Goal: Information Seeking & Learning: Check status

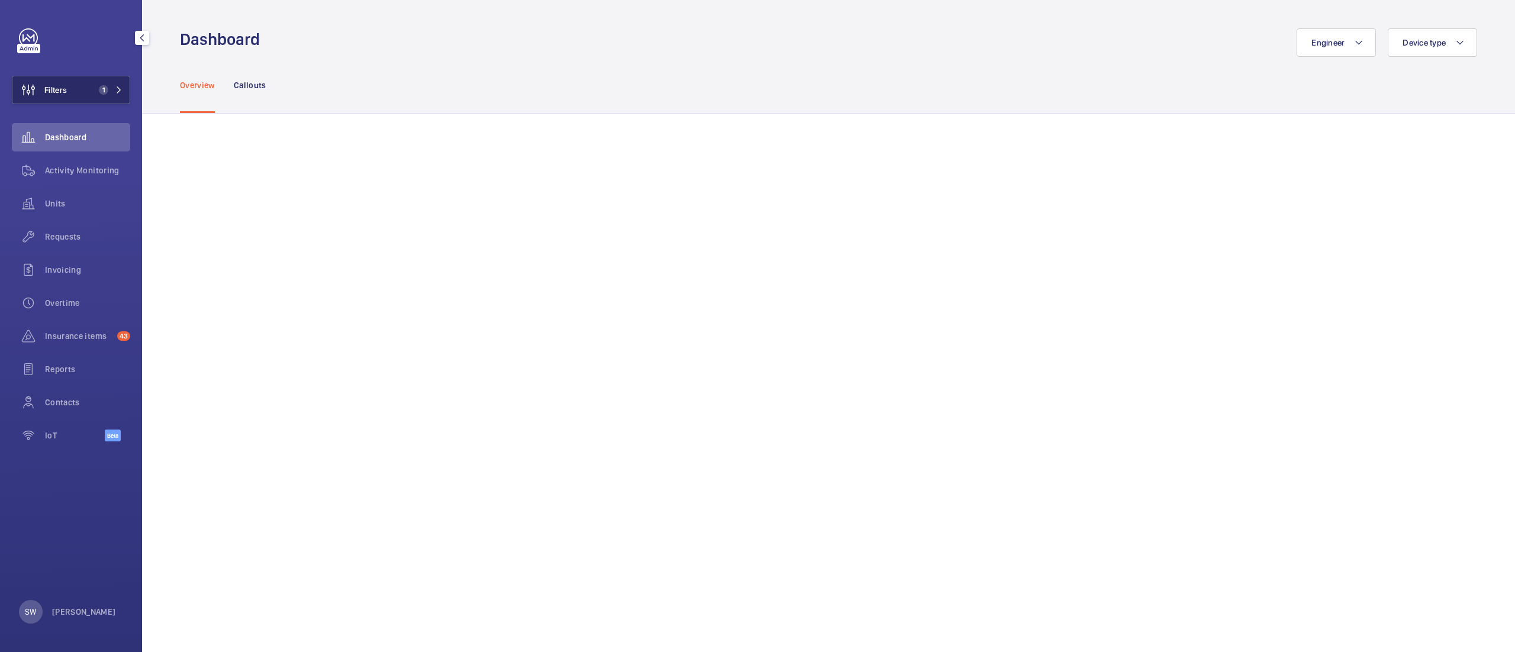
click at [74, 96] on button "Filters 1" at bounding box center [71, 90] width 118 height 28
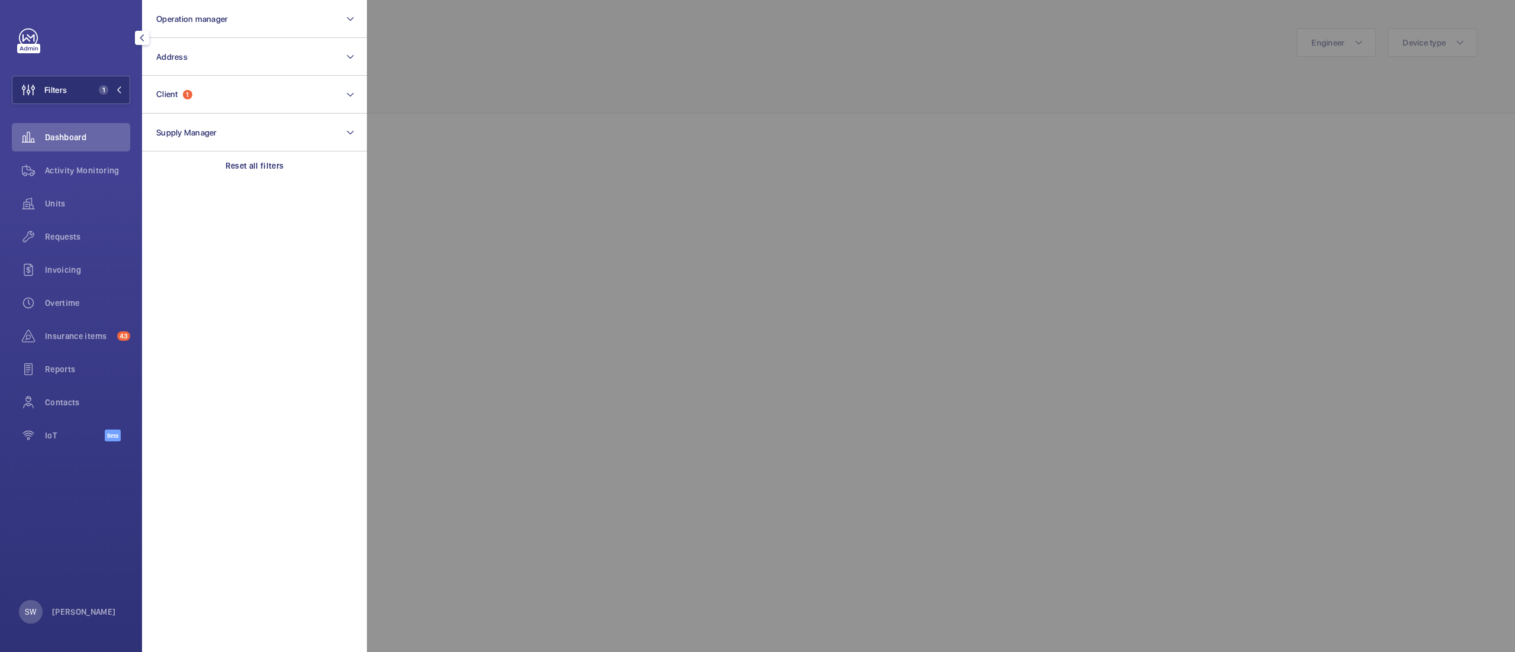
click at [716, 117] on div at bounding box center [1124, 326] width 1515 height 652
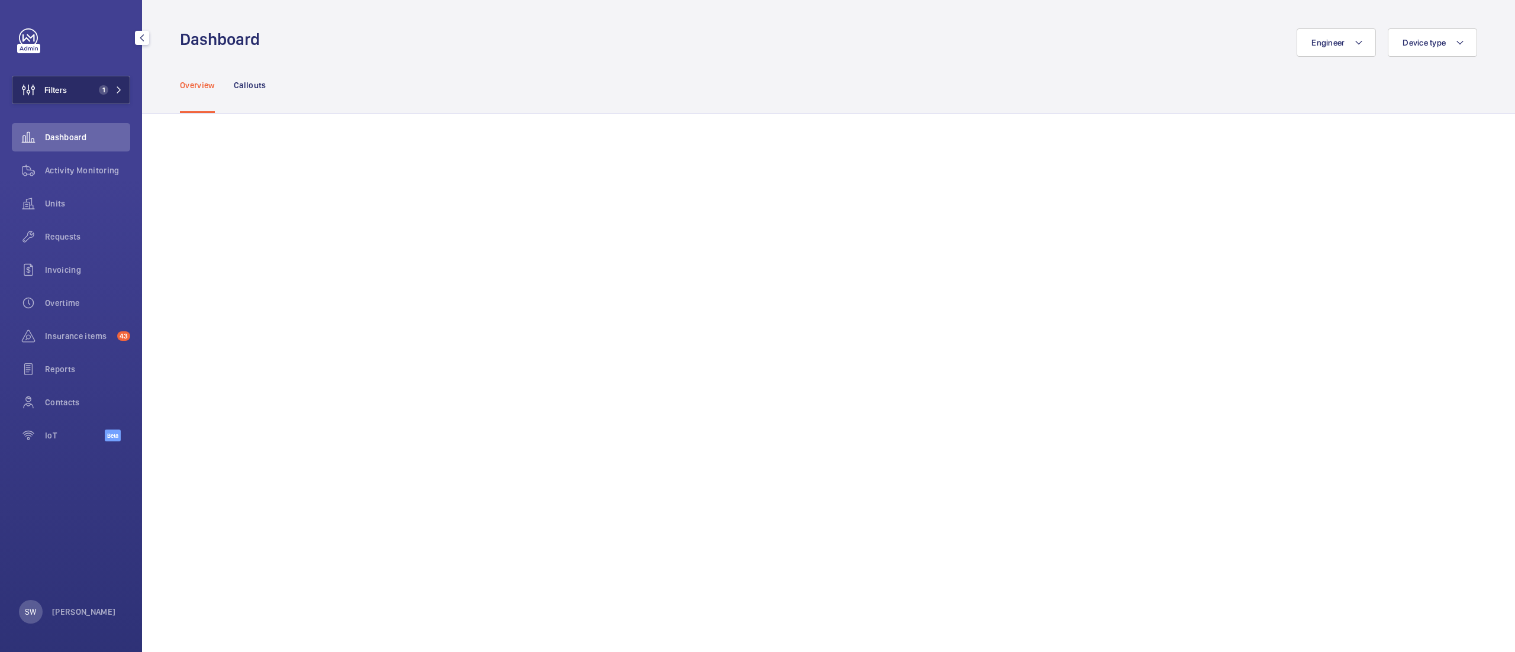
click at [91, 80] on button "Filters 1" at bounding box center [71, 90] width 118 height 28
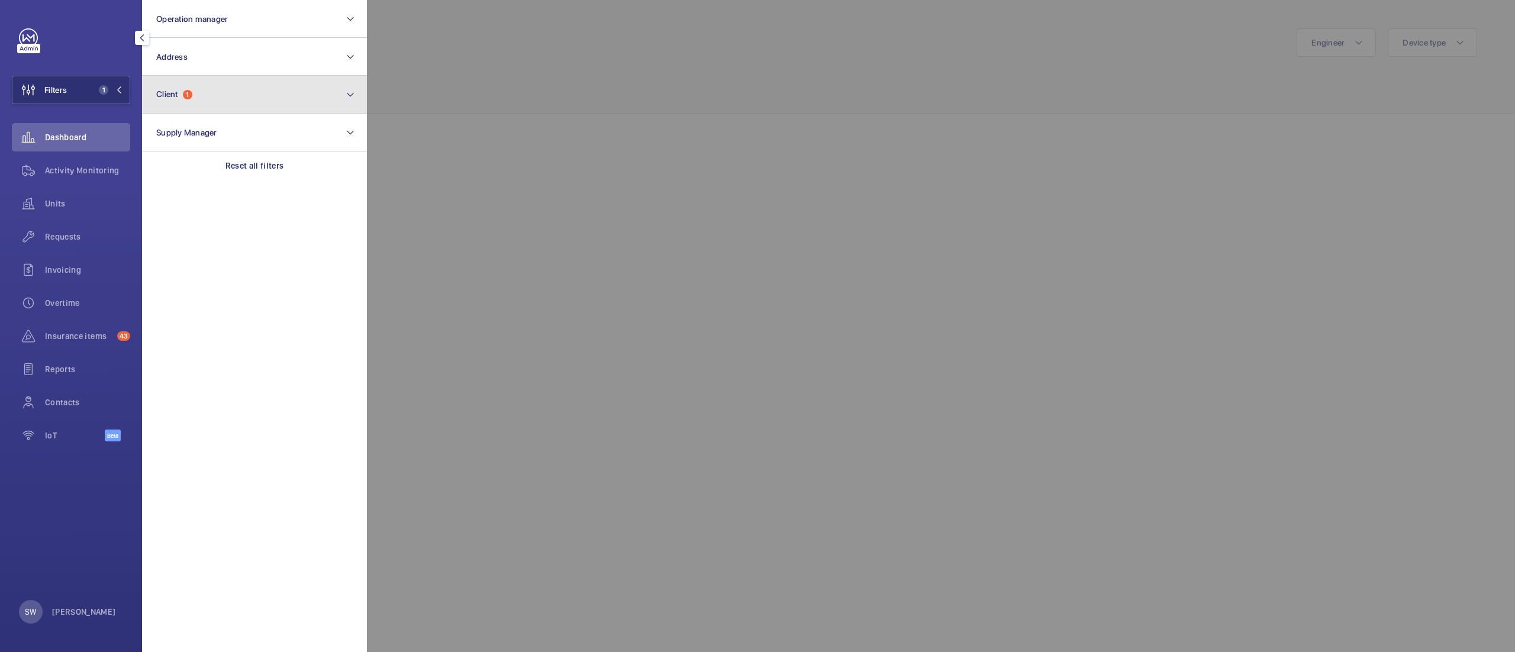
click at [166, 78] on button "Client 1" at bounding box center [254, 95] width 225 height 38
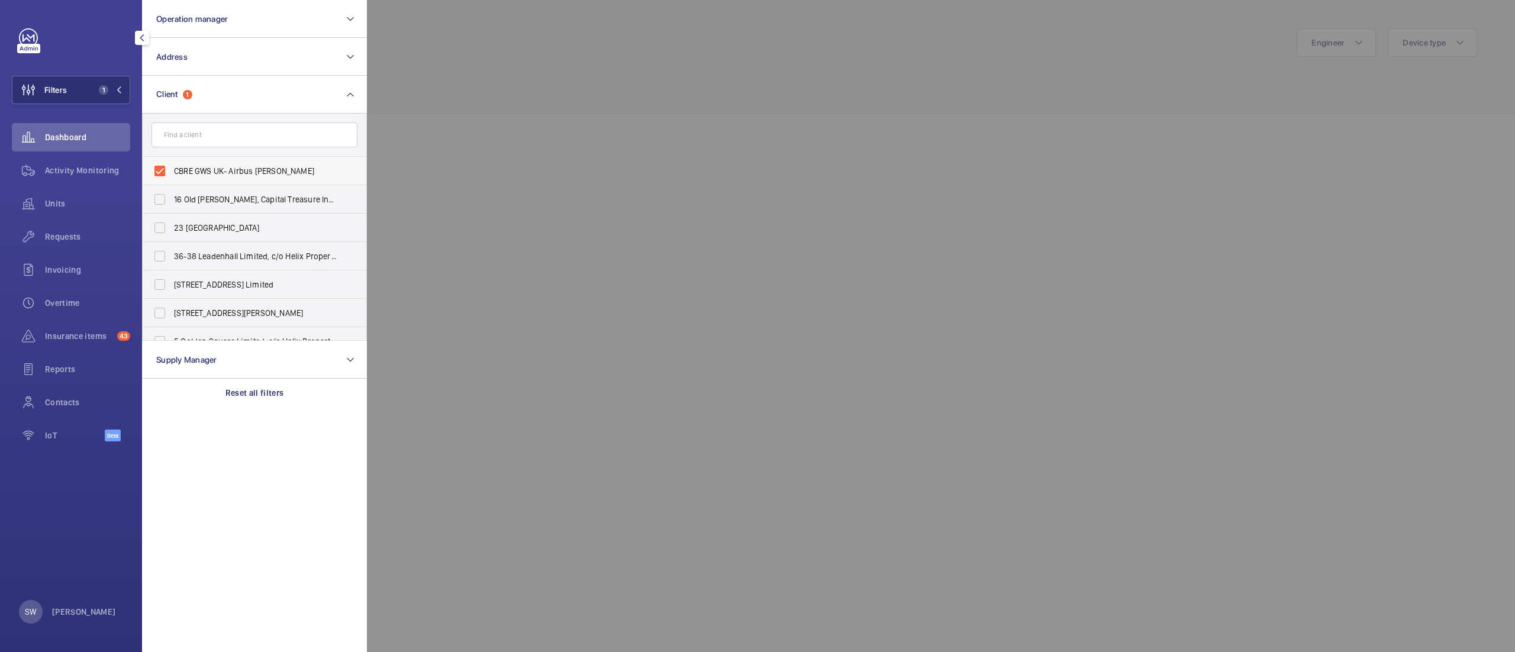
click at [302, 166] on span "CBRE GWS UK- Airbus [PERSON_NAME]" at bounding box center [255, 171] width 163 height 12
click at [172, 166] on input "CBRE GWS UK- Airbus [PERSON_NAME]" at bounding box center [160, 171] width 24 height 24
click at [198, 163] on label "CBRE GWS UK- Airbus [PERSON_NAME]" at bounding box center [246, 171] width 206 height 28
click at [172, 163] on input "CBRE GWS UK- Airbus [PERSON_NAME]" at bounding box center [160, 171] width 24 height 24
checkbox input "true"
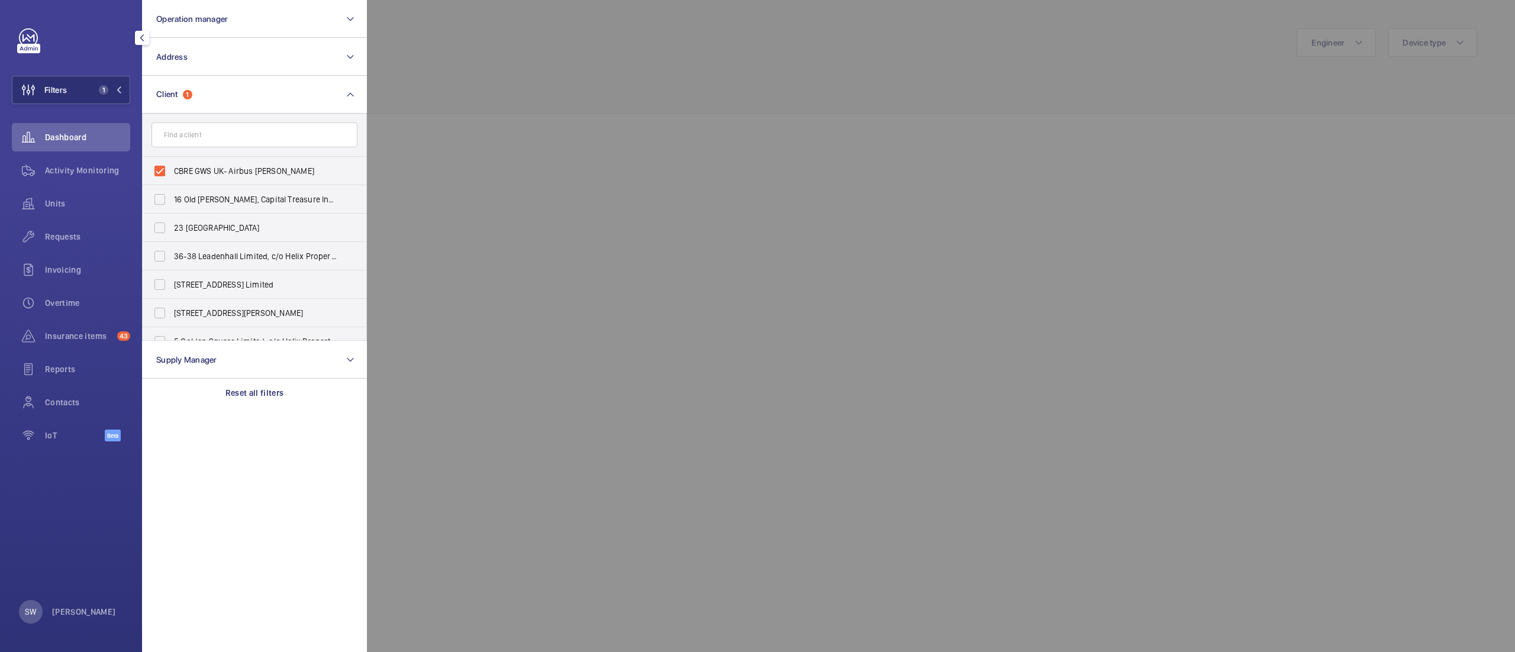
click at [683, 234] on div at bounding box center [1124, 326] width 1515 height 652
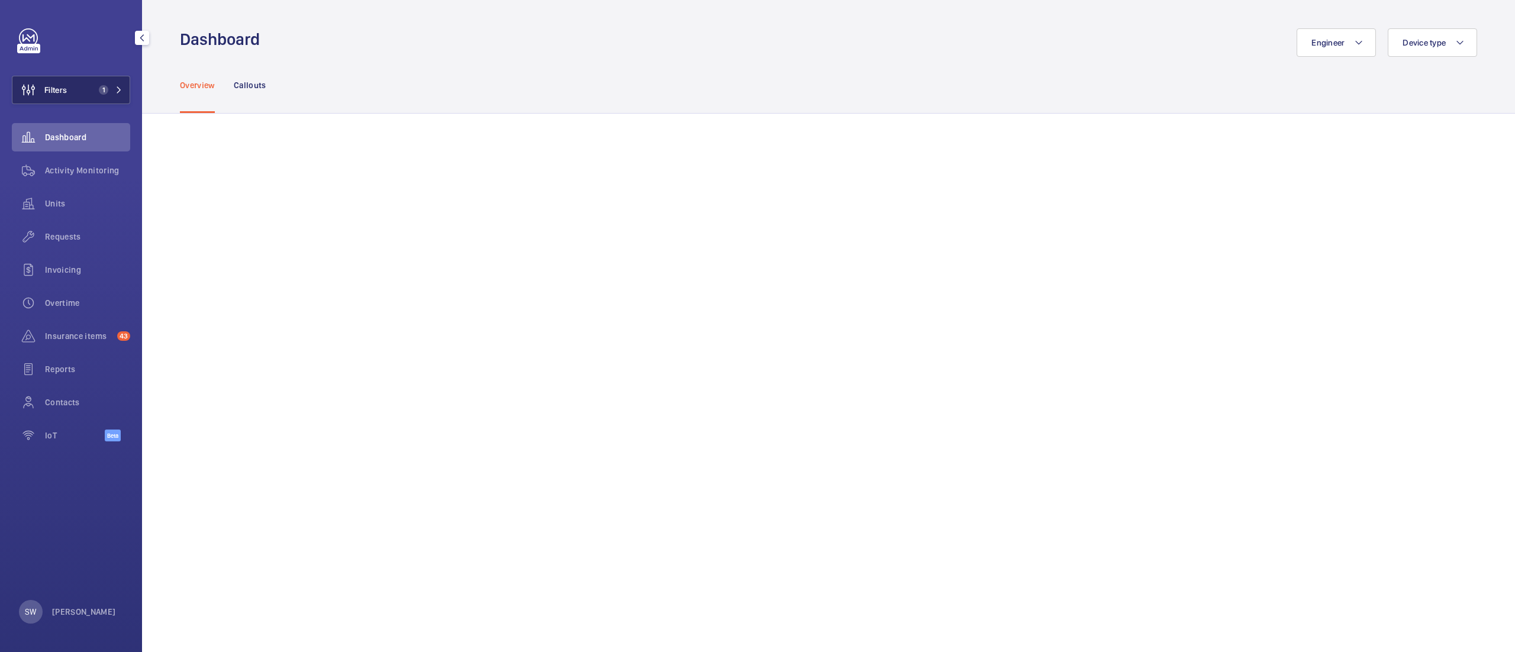
click at [79, 99] on button "Filters 1" at bounding box center [71, 90] width 118 height 28
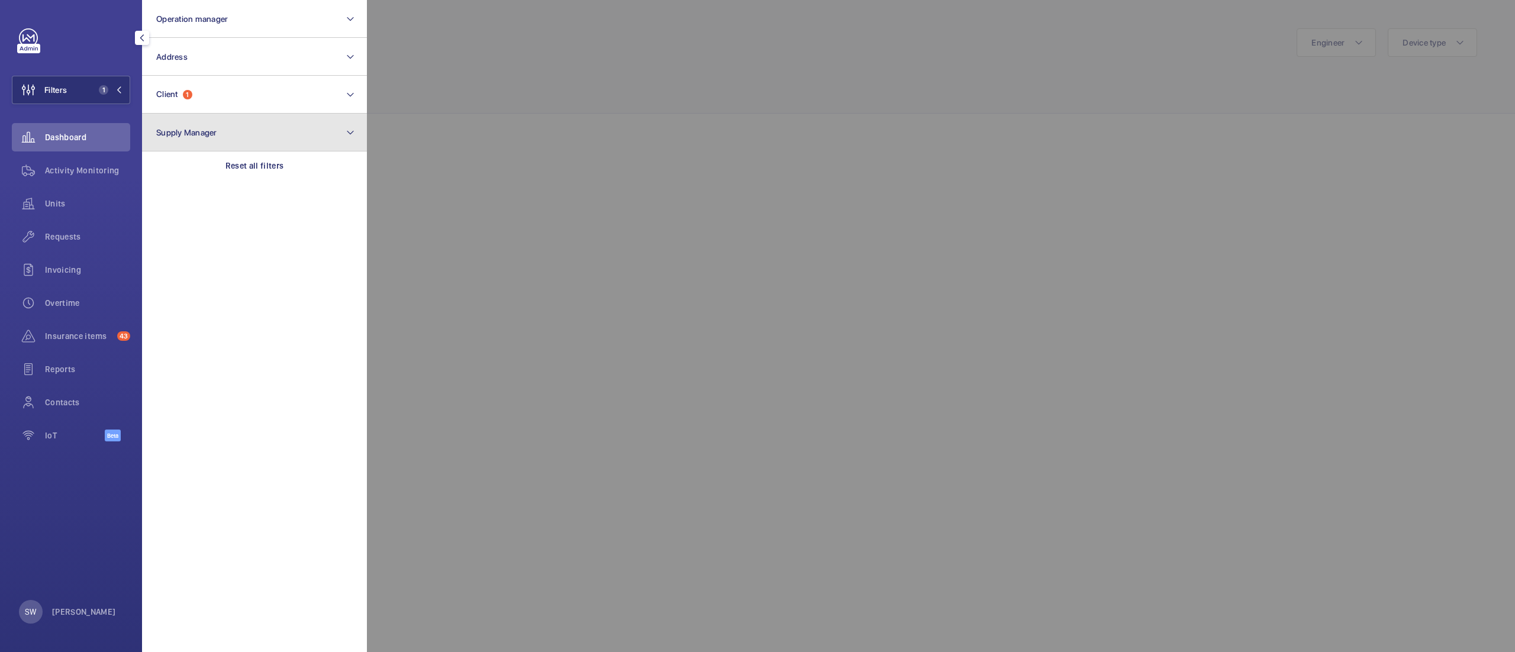
click at [268, 150] on button "Supply Manager" at bounding box center [254, 133] width 225 height 38
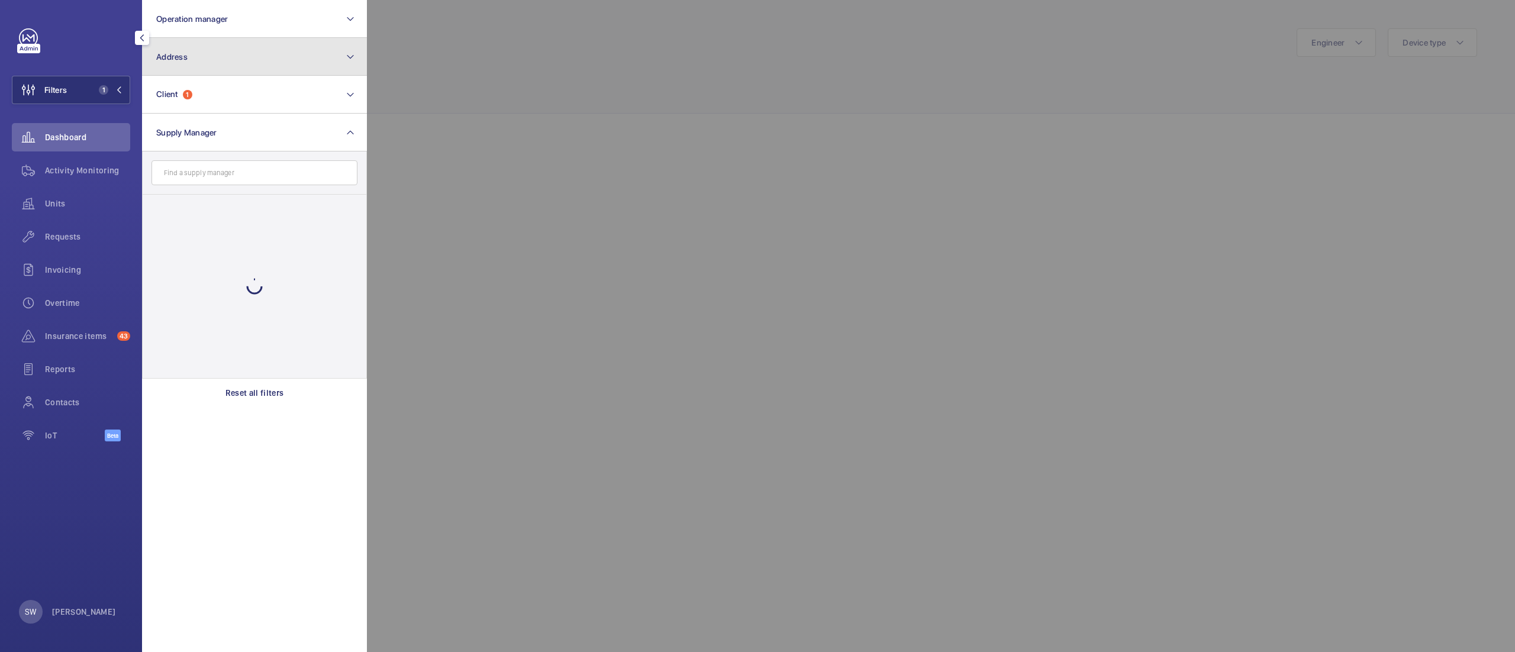
click at [221, 65] on button "Address" at bounding box center [254, 57] width 225 height 38
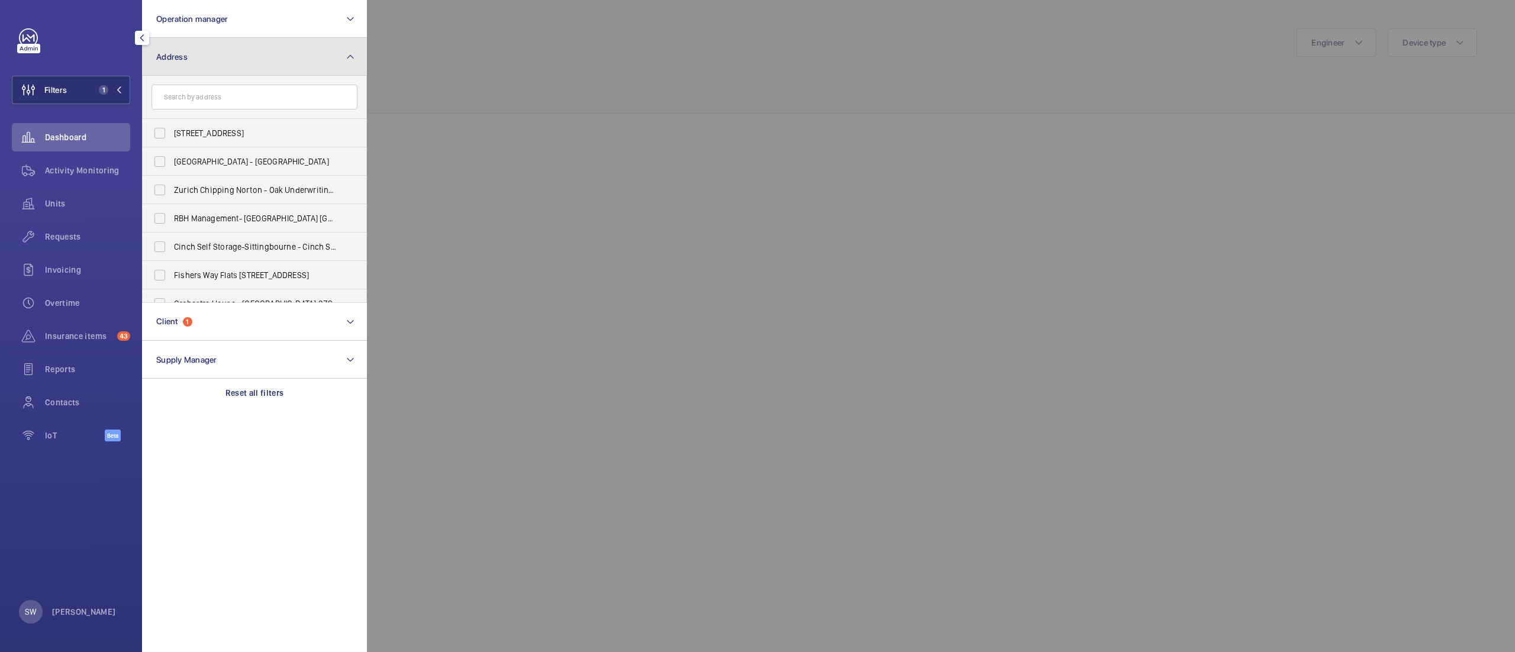
click at [230, 49] on button "Address" at bounding box center [254, 57] width 225 height 38
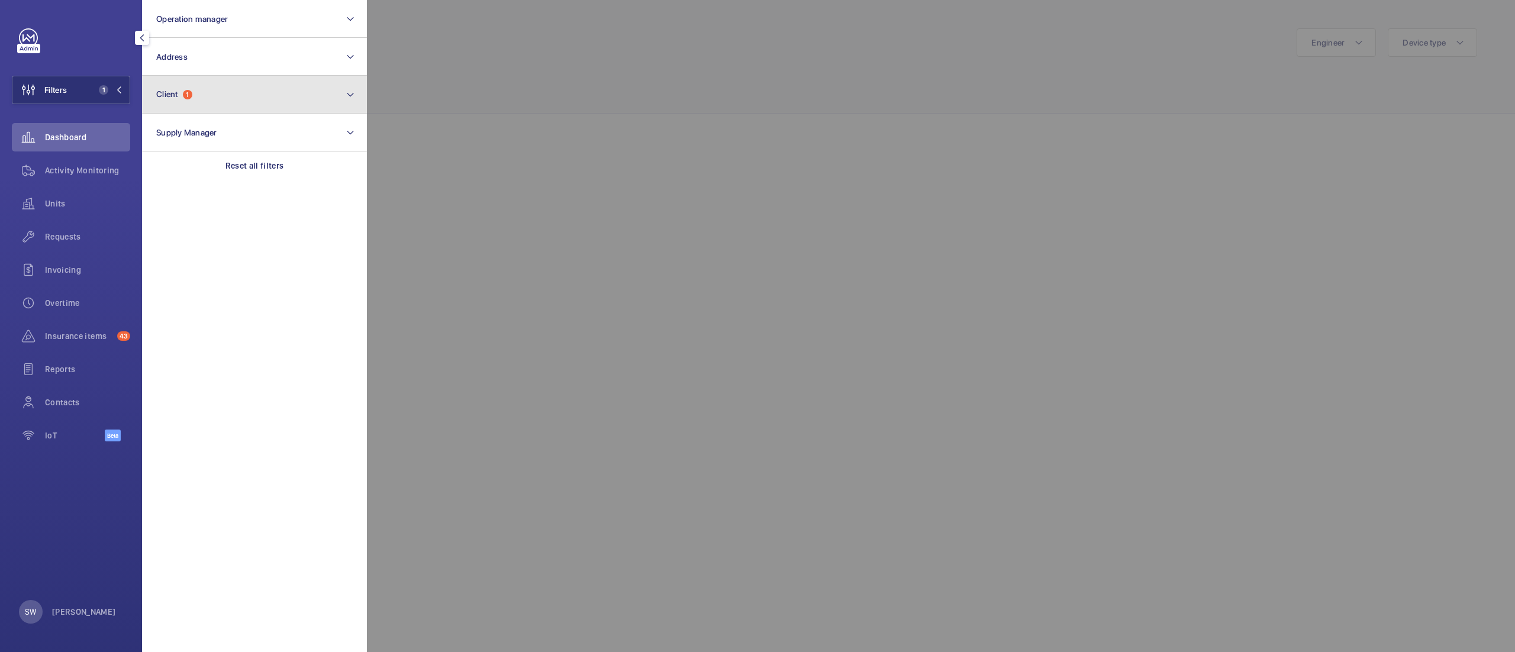
click at [224, 92] on button "Client 1" at bounding box center [254, 95] width 225 height 38
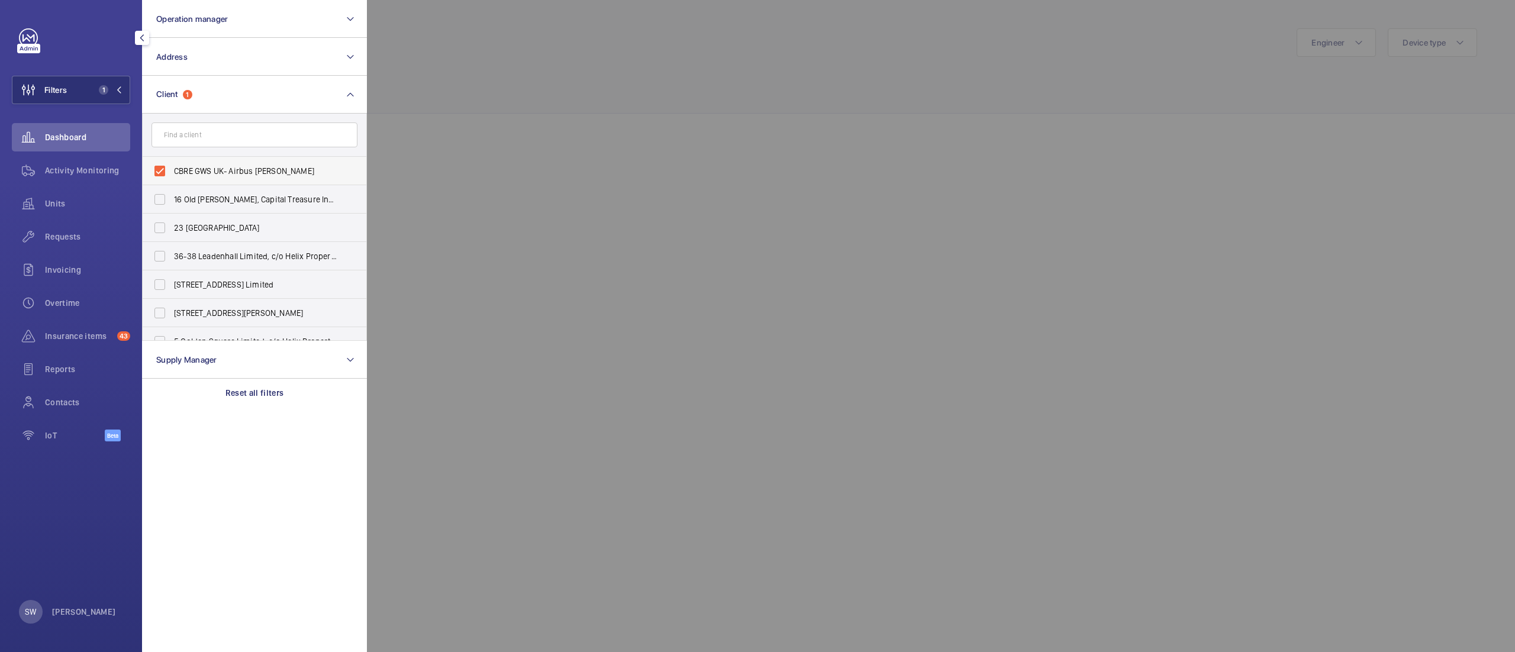
click at [214, 165] on span "CBRE GWS UK- Airbus [PERSON_NAME]" at bounding box center [255, 171] width 163 height 12
click at [172, 165] on input "CBRE GWS UK- Airbus [PERSON_NAME]" at bounding box center [160, 171] width 24 height 24
checkbox input "false"
click at [214, 123] on input "text" at bounding box center [255, 135] width 206 height 25
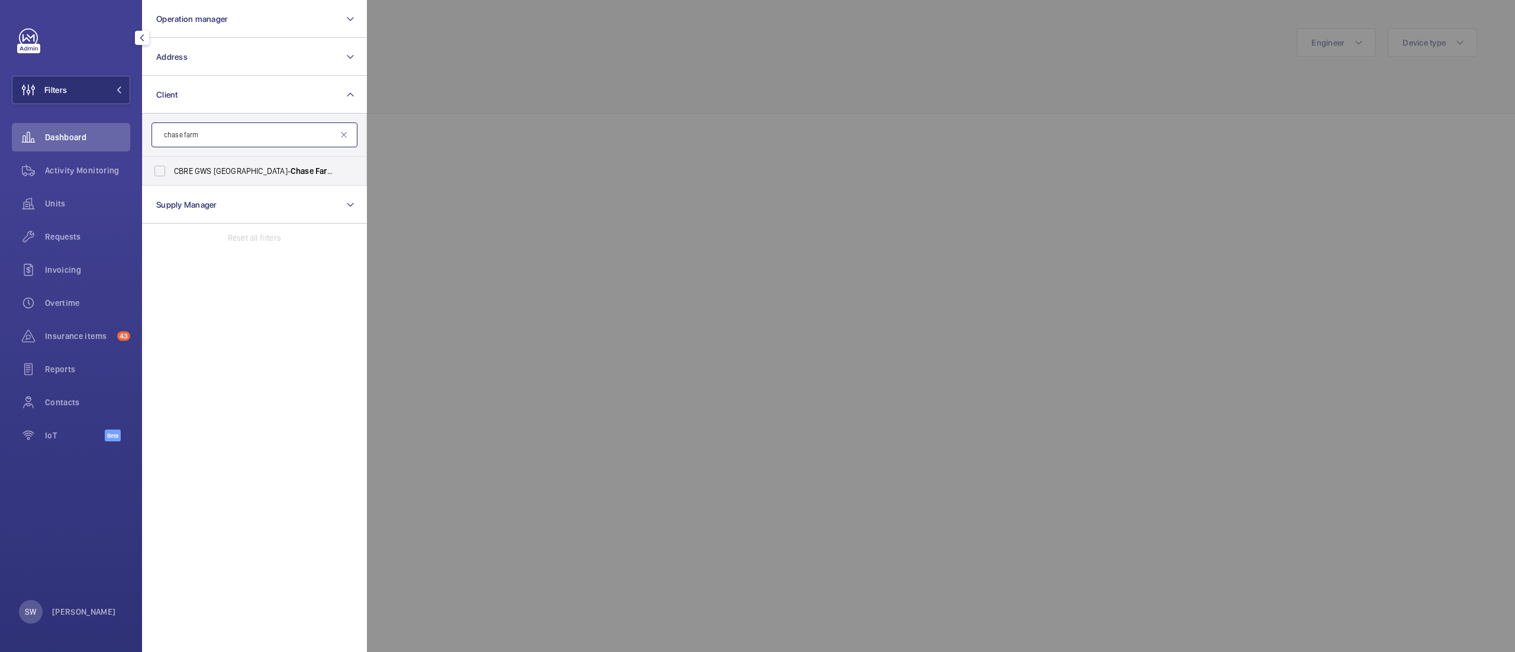
type input "chase farm"
click at [291, 168] on span "Chase" at bounding box center [302, 170] width 23 height 9
click at [172, 168] on input "CBRE GWS UK- [GEOGRAPHIC_DATA]" at bounding box center [160, 171] width 24 height 24
checkbox input "true"
click at [900, 118] on div at bounding box center [1124, 326] width 1515 height 652
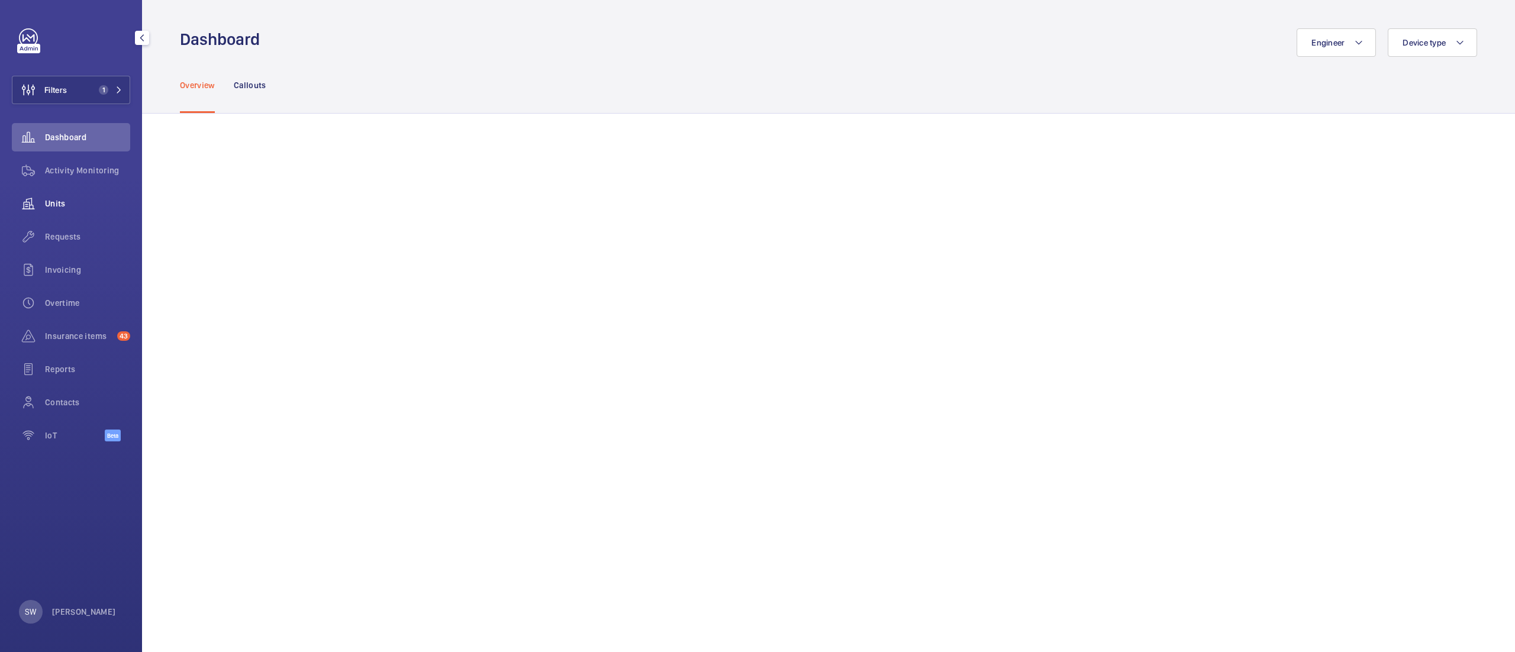
click at [81, 199] on span "Units" at bounding box center [87, 204] width 85 height 12
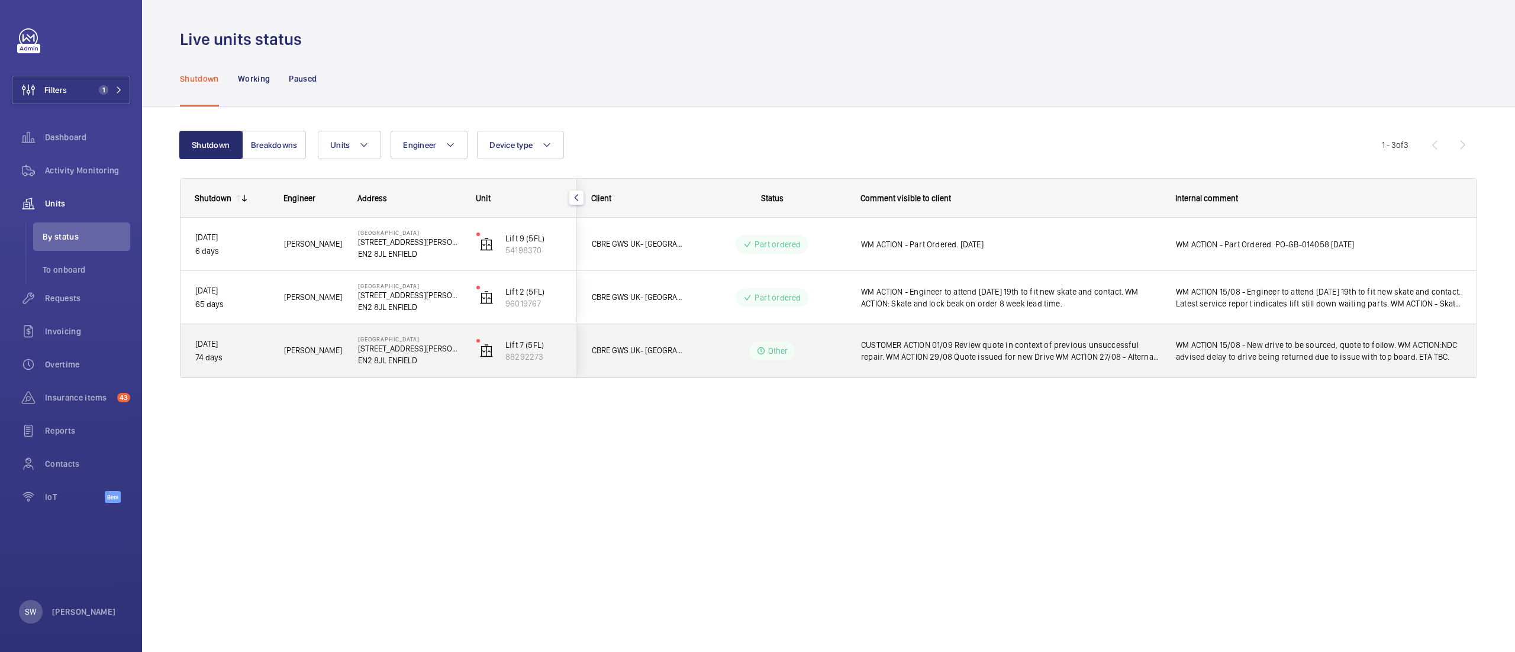
click at [1034, 350] on span "CUSTOMER ACTION 01/09 Review quote in context of previous unsuccessful repair. …" at bounding box center [1011, 351] width 300 height 24
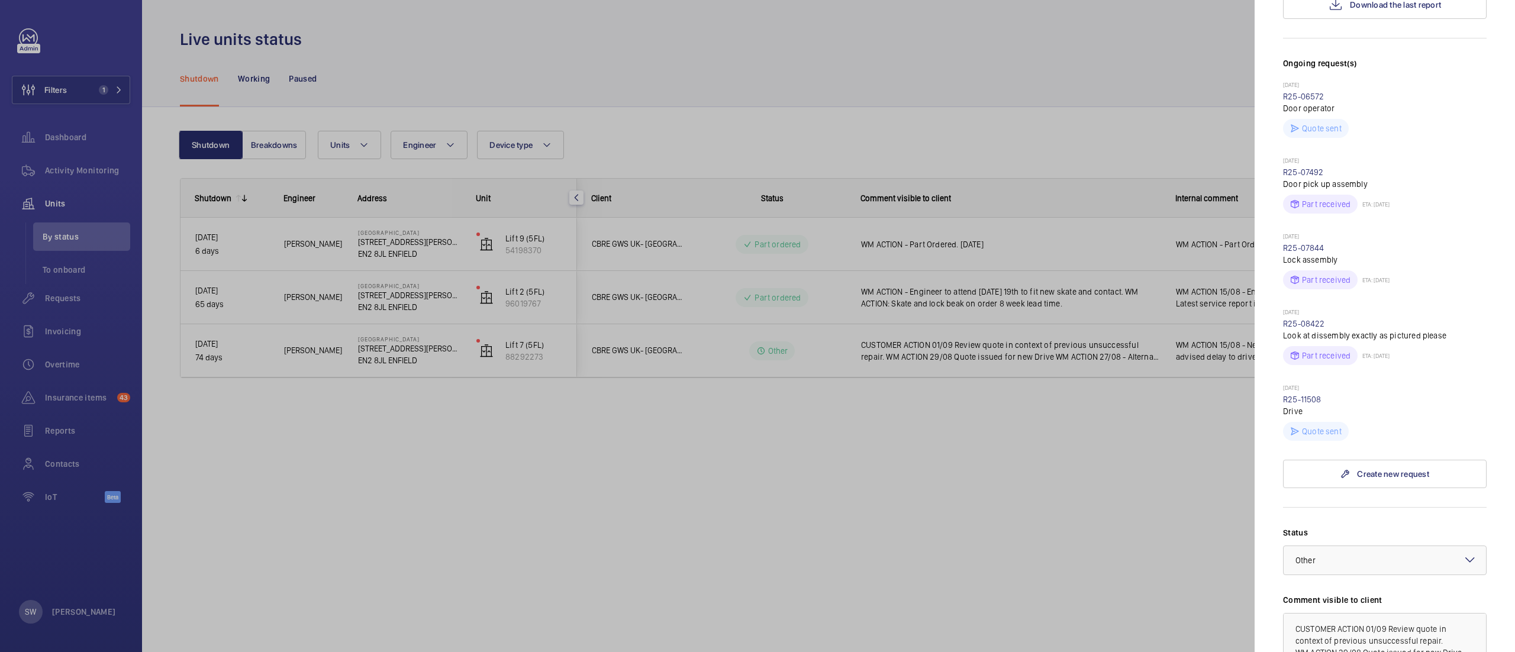
scroll to position [308, 0]
click at [1314, 392] on link "R25-11508" at bounding box center [1302, 396] width 38 height 9
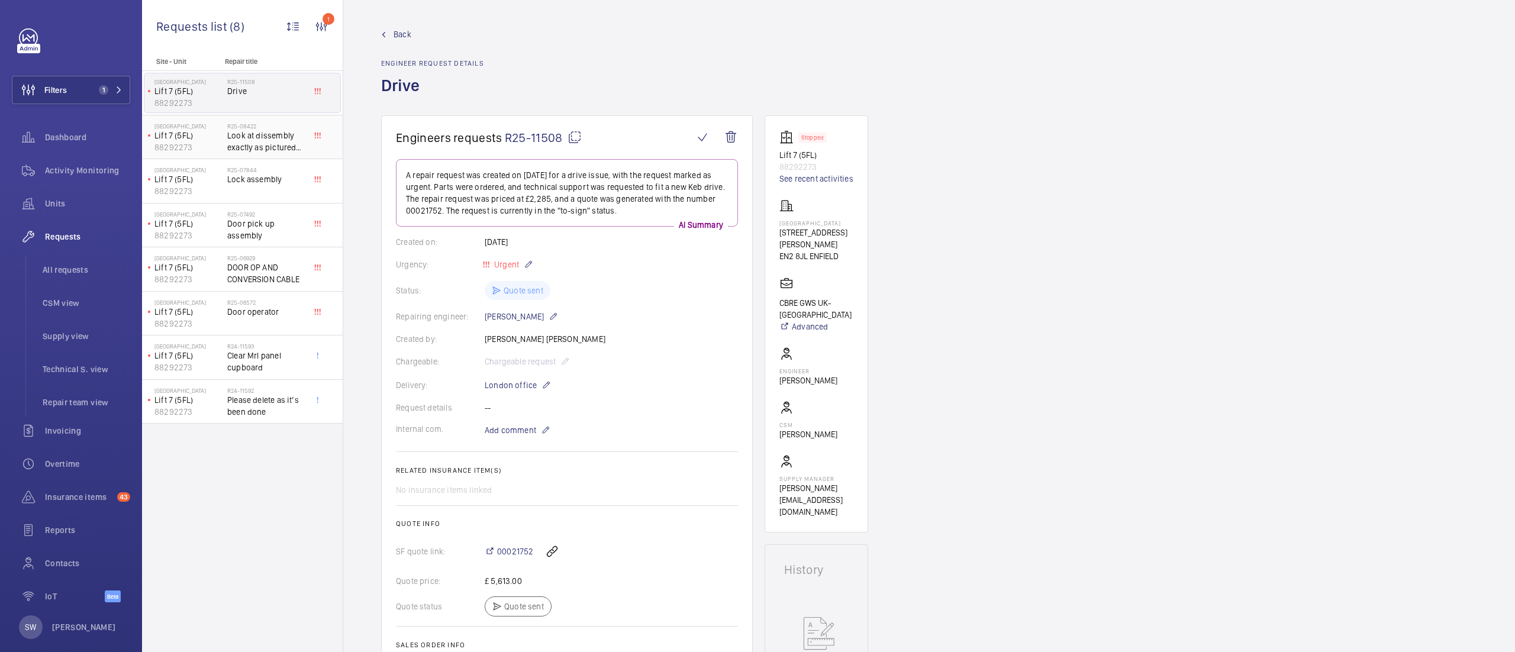
click at [231, 144] on span "Look at dissembly exactly as pictured please" at bounding box center [266, 142] width 78 height 24
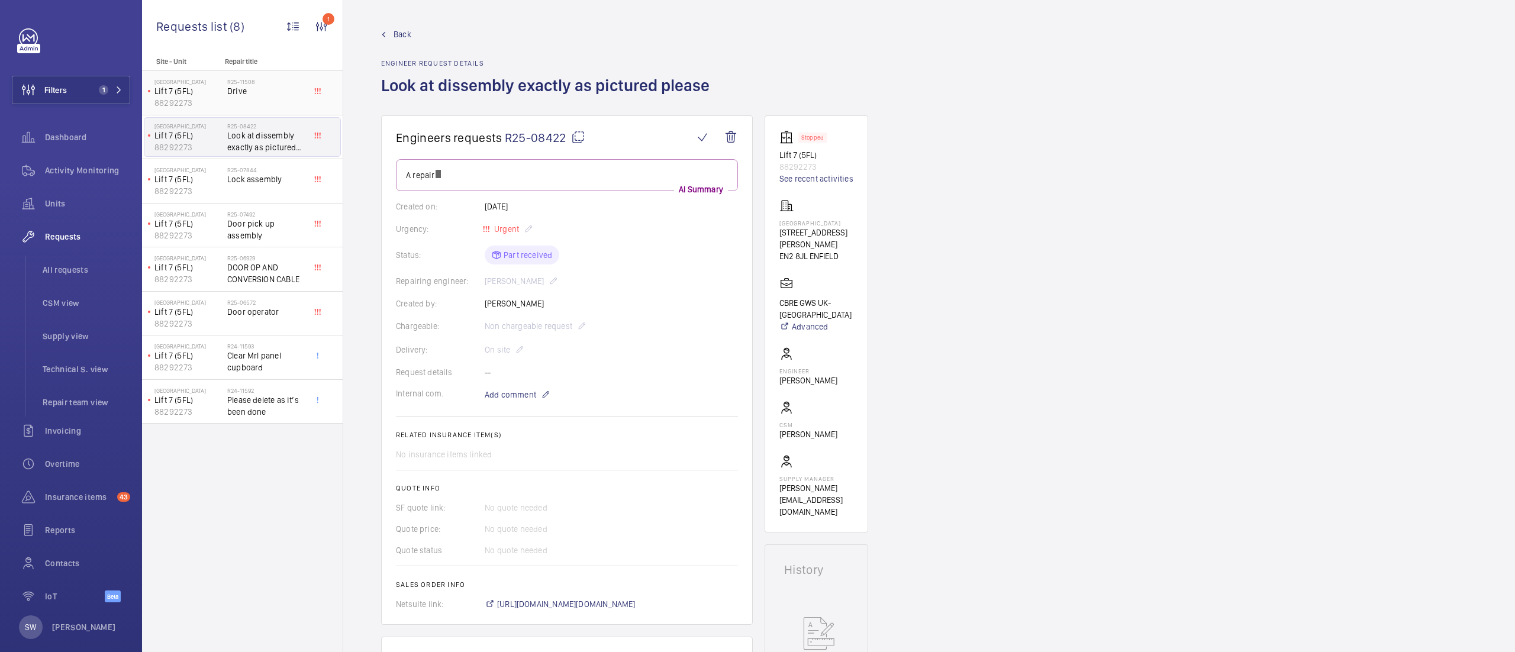
click at [250, 92] on span "Drive" at bounding box center [266, 91] width 78 height 12
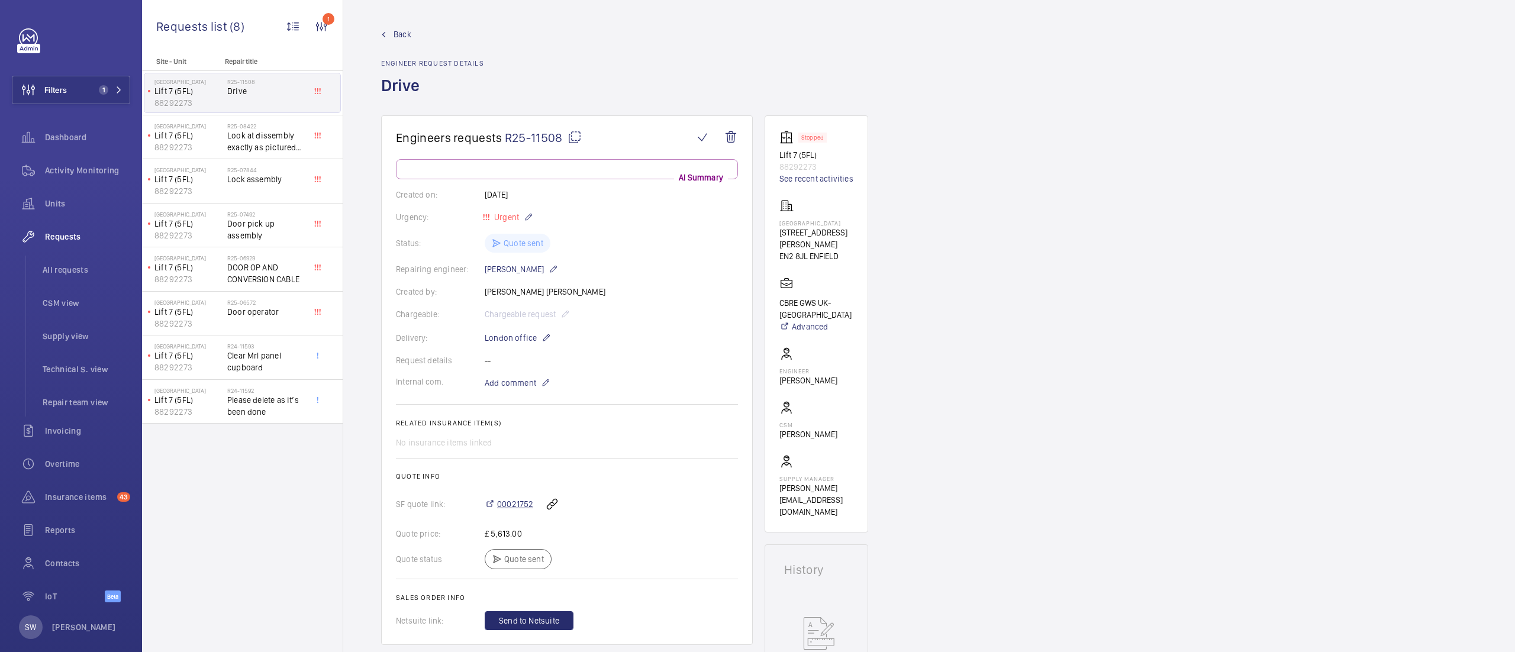
click at [516, 506] on span "00021752" at bounding box center [515, 504] width 36 height 12
